Goal: Browse casually: Explore the website without a specific task or goal

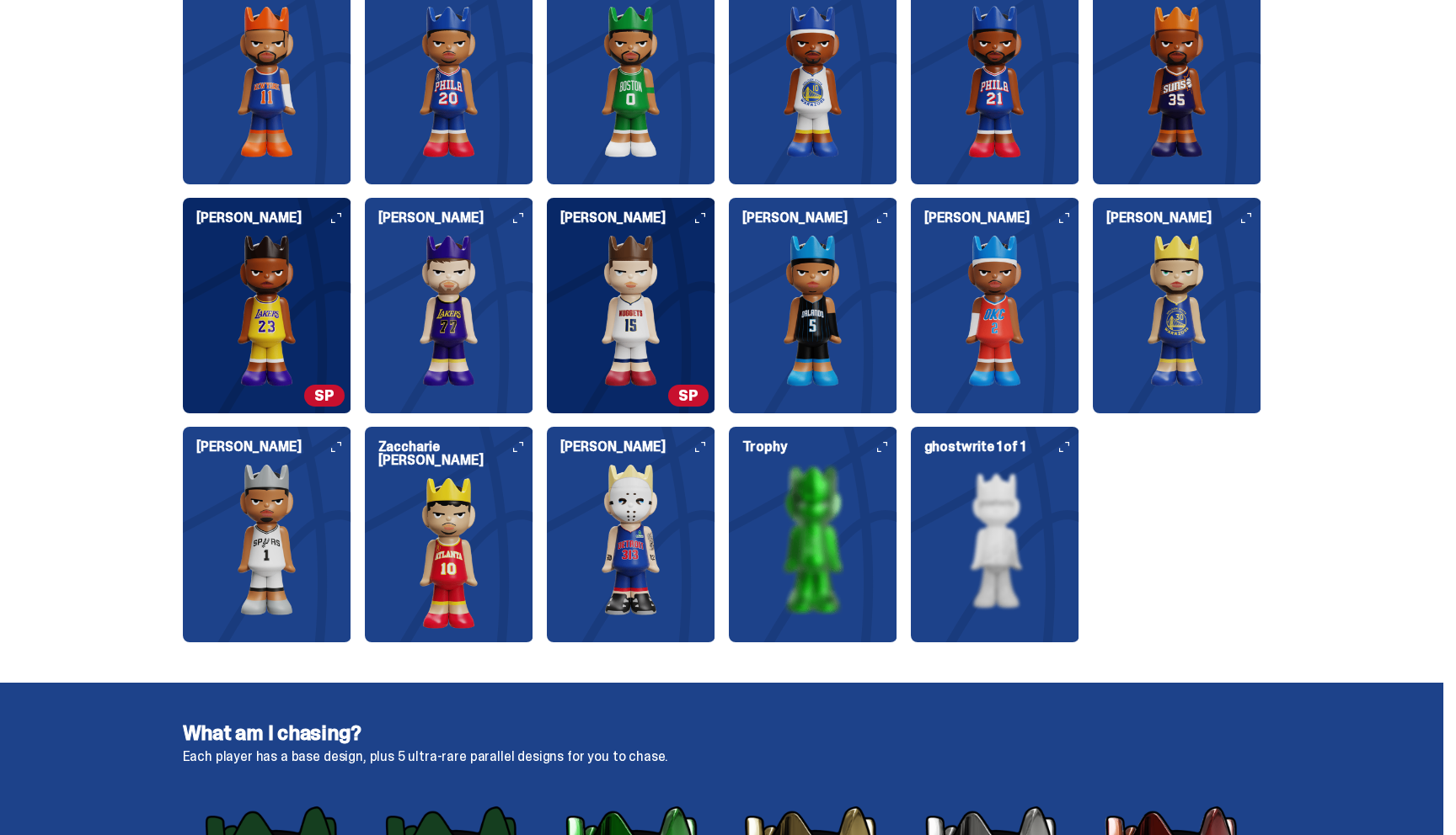
scroll to position [2102, 0]
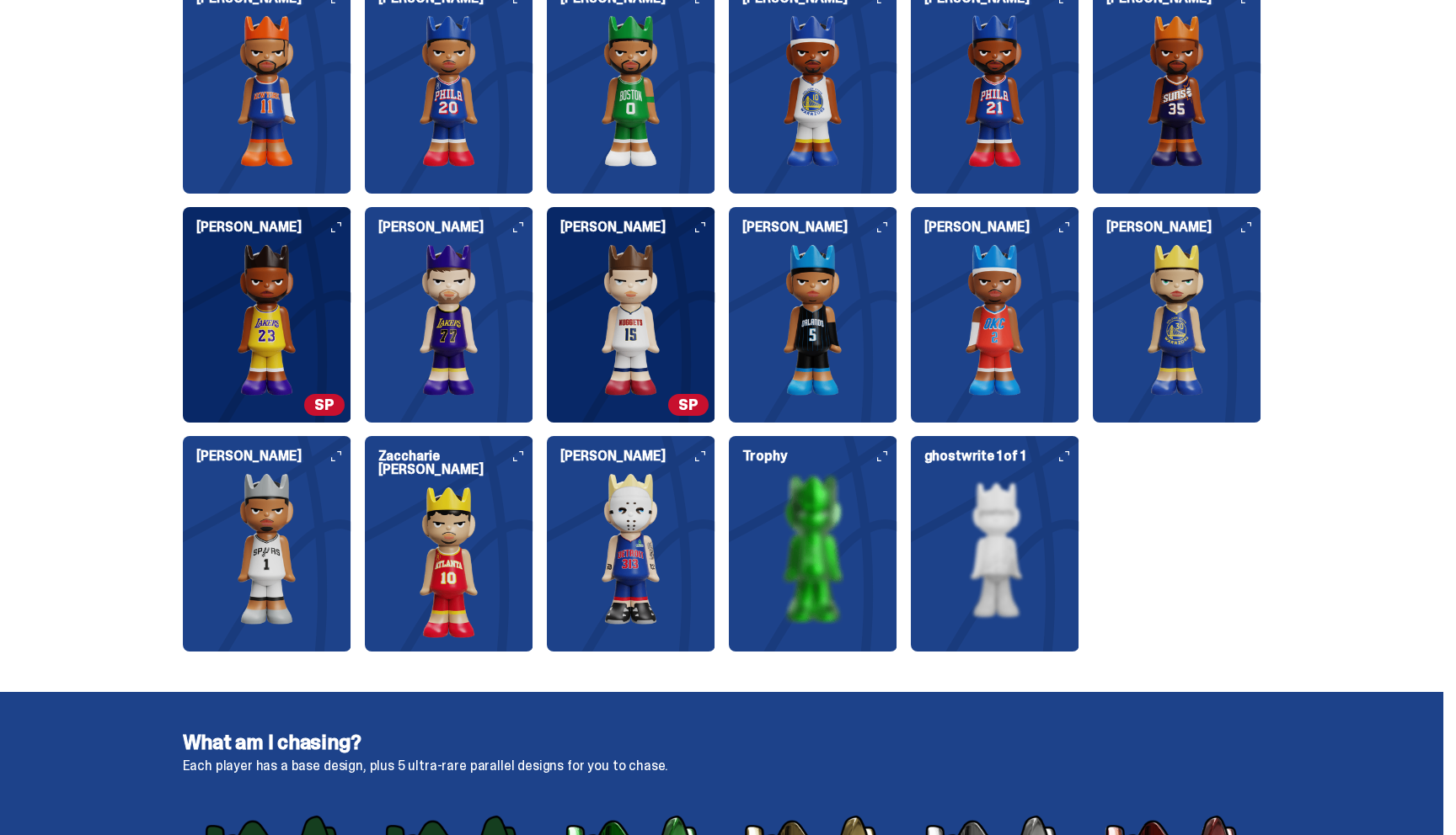
click at [884, 462] on div "Trophy" at bounding box center [812, 537] width 168 height 175
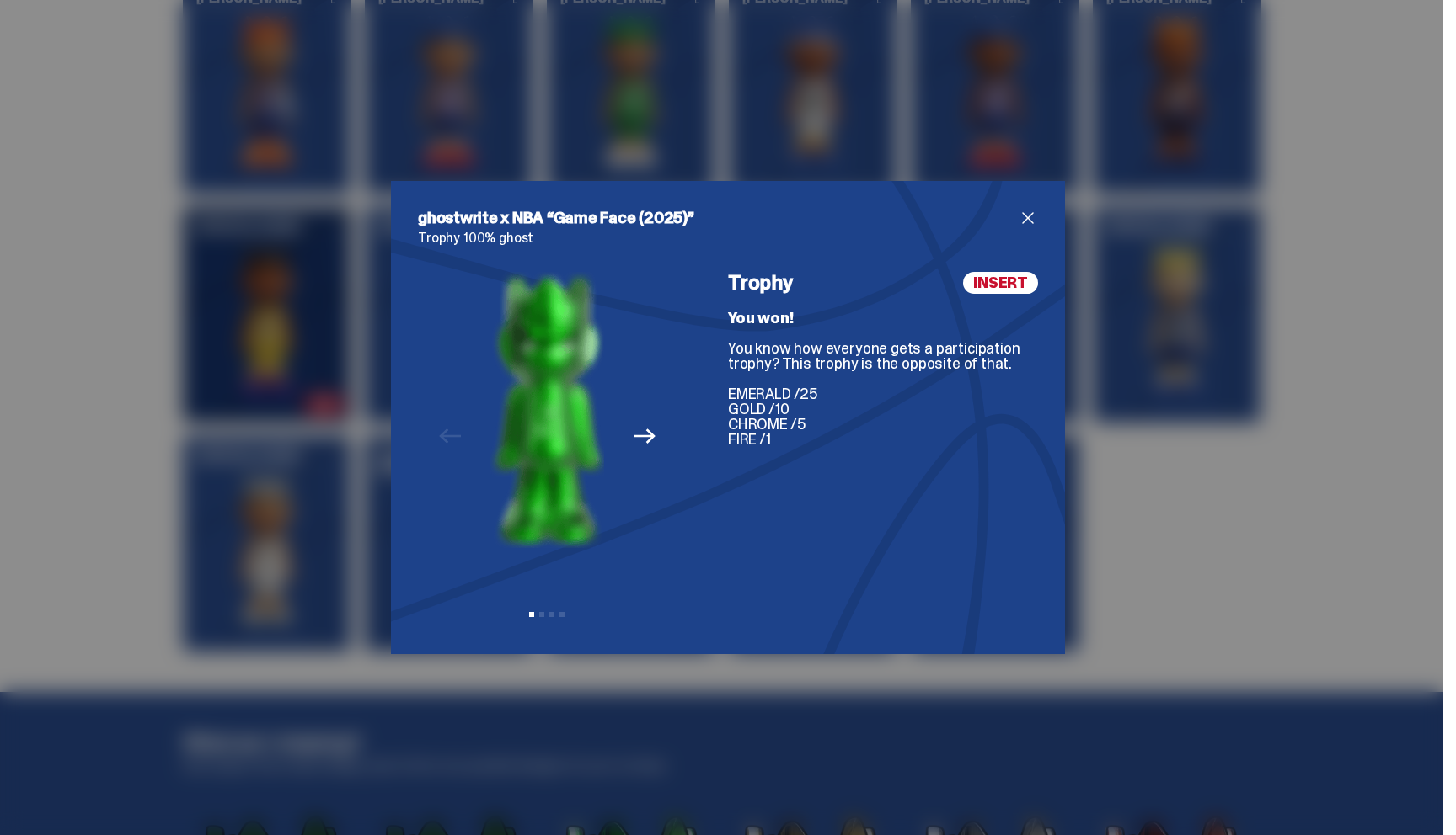
click at [641, 438] on icon "Next" at bounding box center [644, 436] width 22 height 22
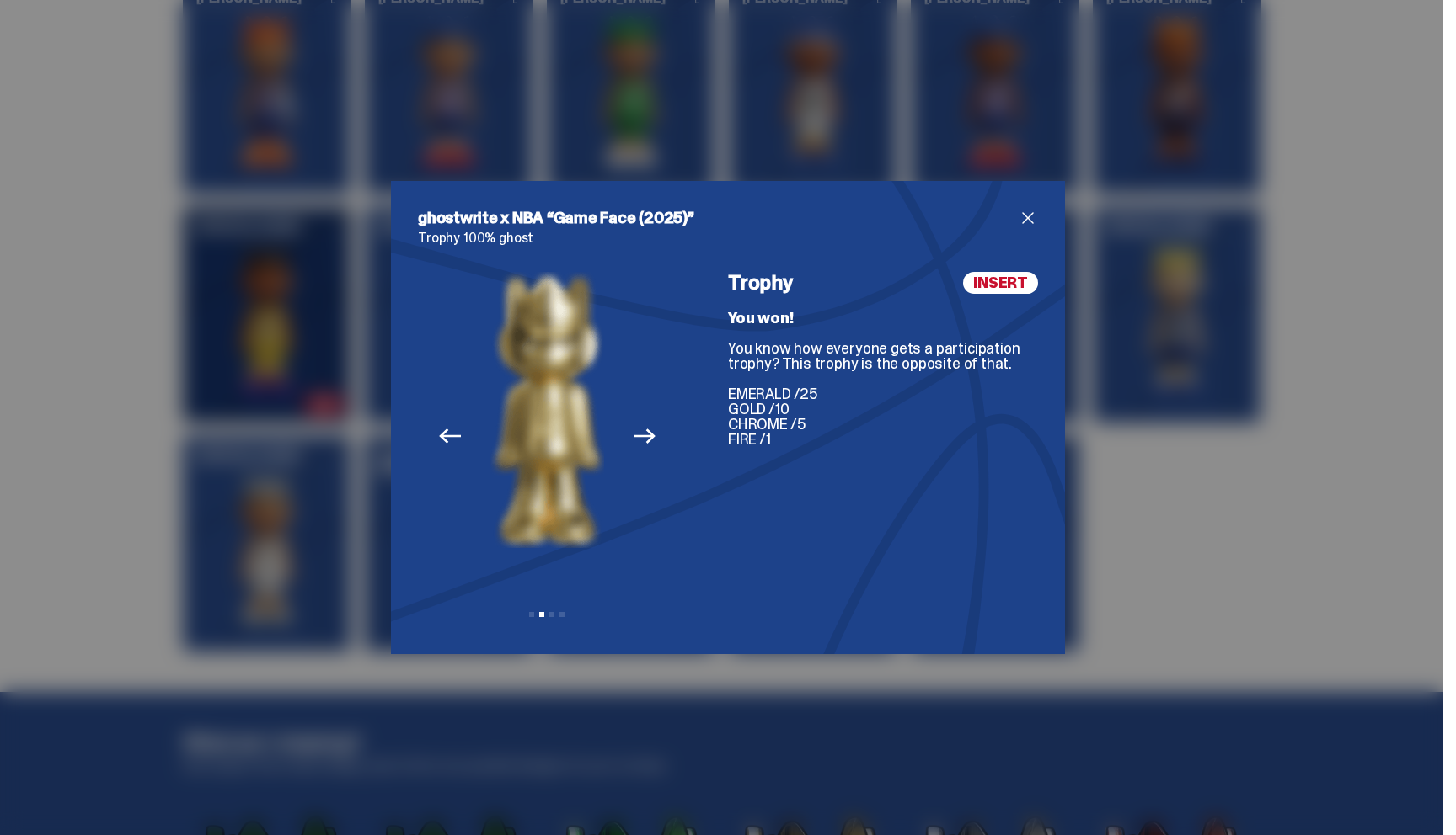
click at [458, 433] on icon "Previous" at bounding box center [449, 436] width 22 height 22
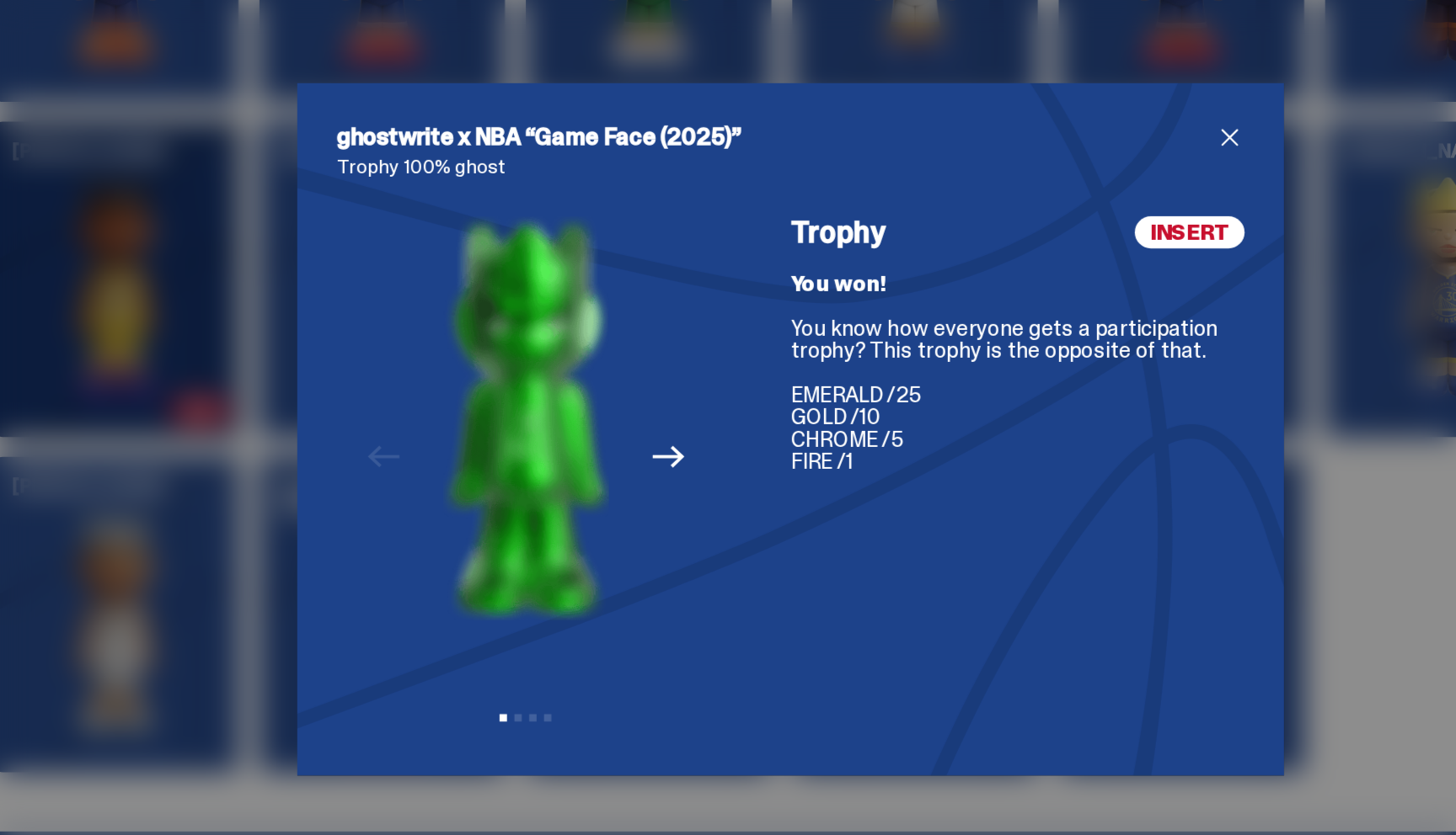
click at [640, 434] on icon "Next" at bounding box center [644, 436] width 22 height 22
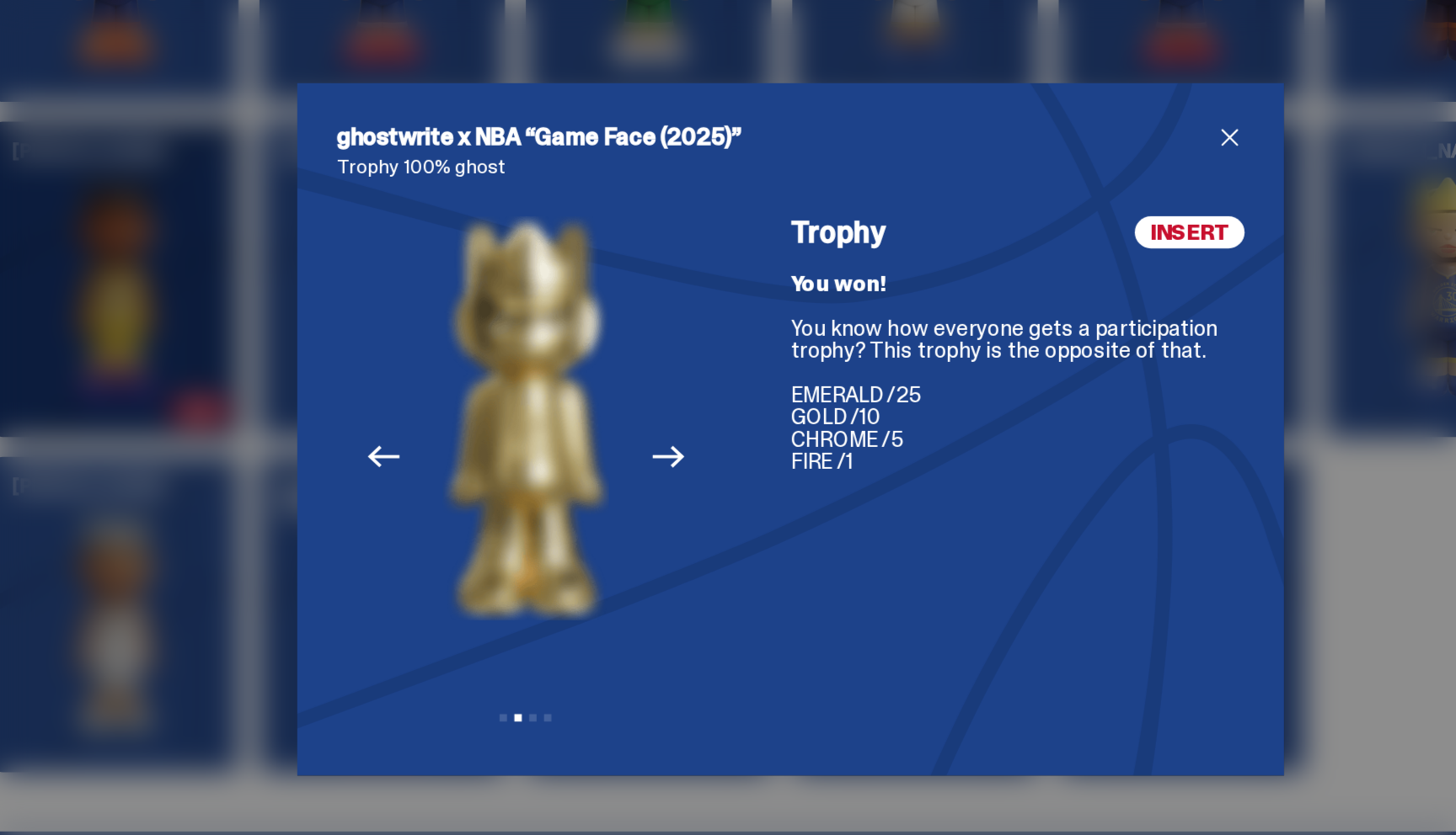
click at [644, 431] on icon "Next" at bounding box center [644, 436] width 22 height 22
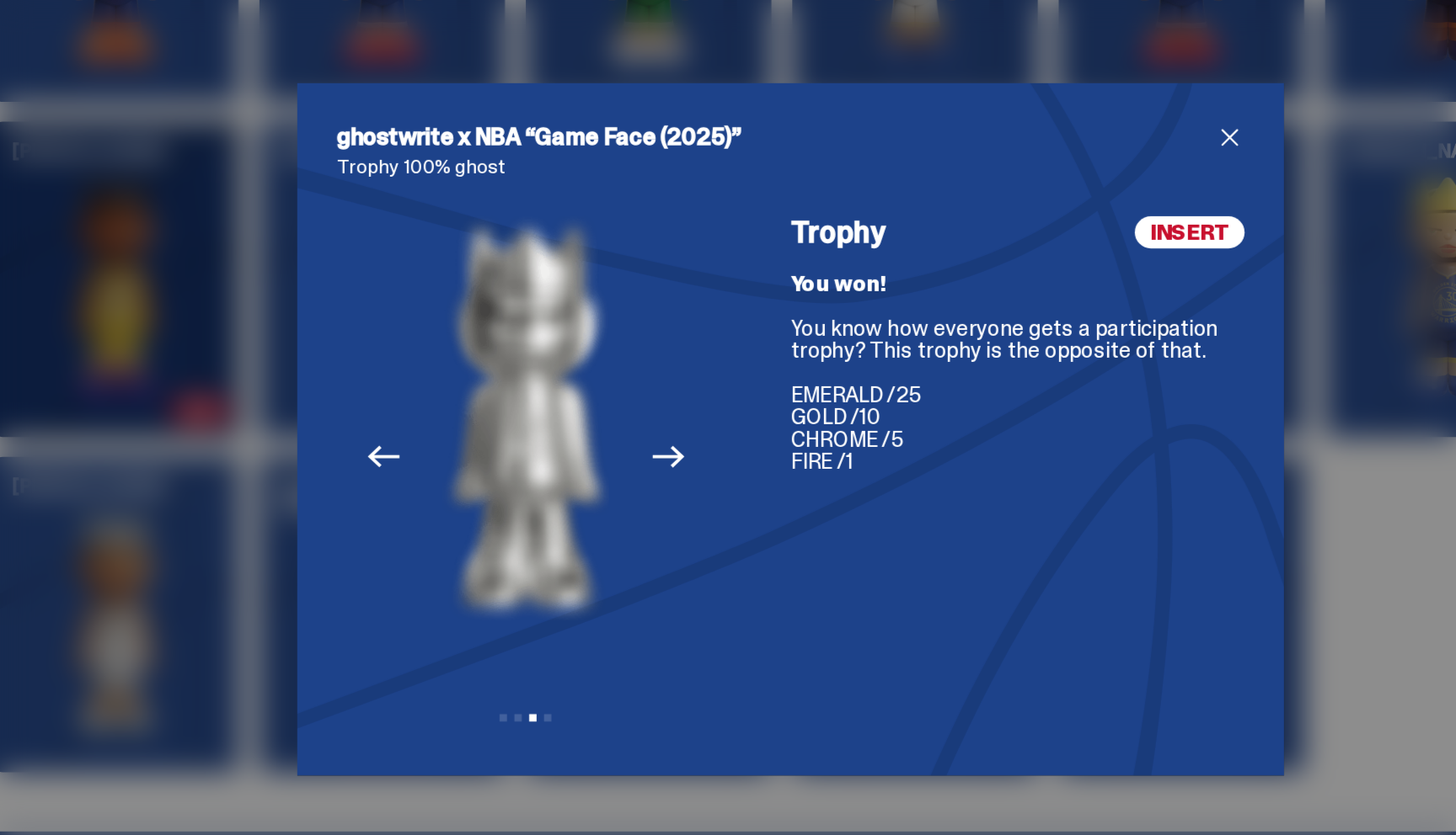
click at [653, 435] on icon "Next" at bounding box center [644, 436] width 22 height 15
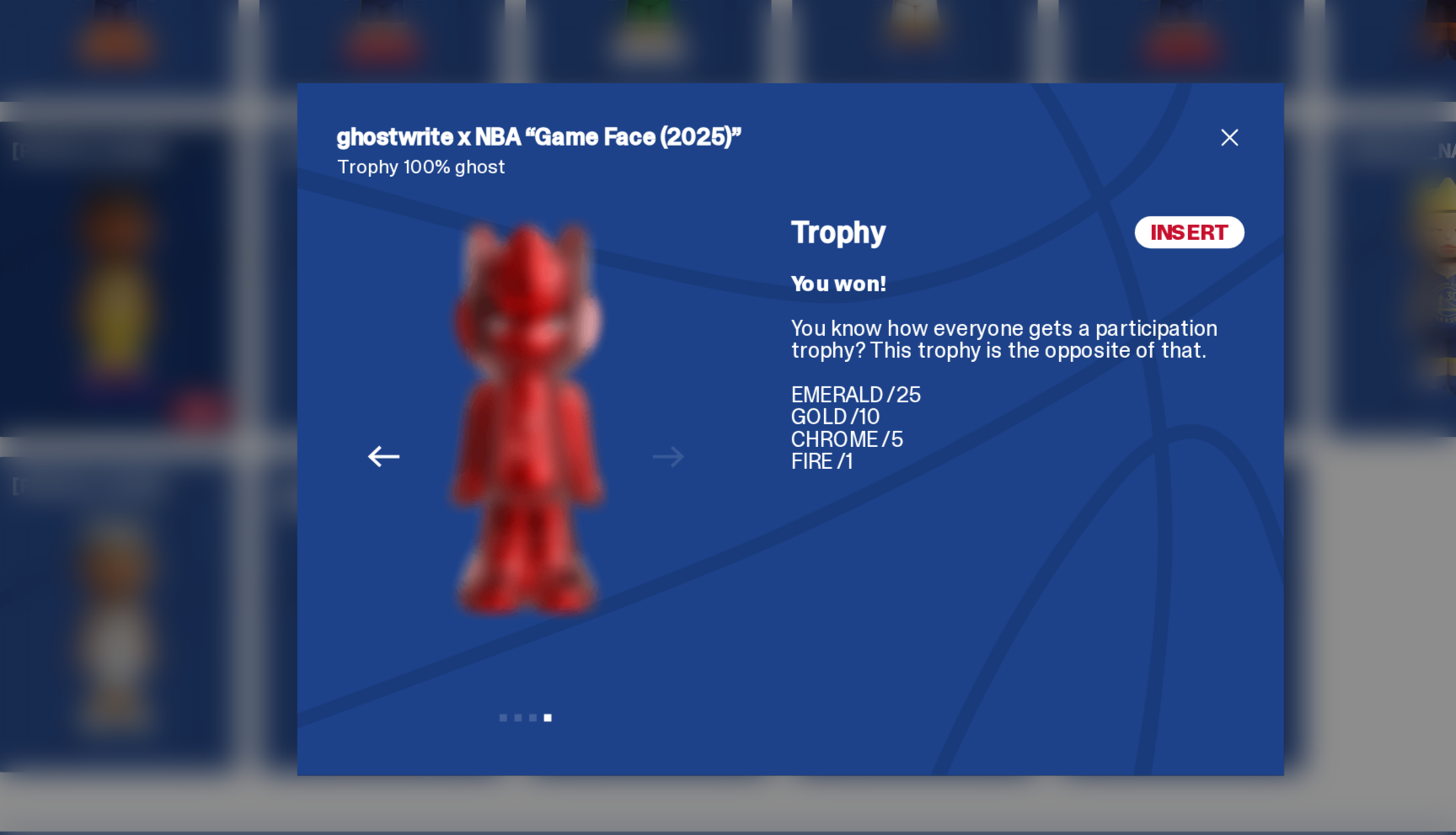
click at [447, 438] on icon "Previous" at bounding box center [449, 436] width 22 height 22
